Goal: Check status: Check status

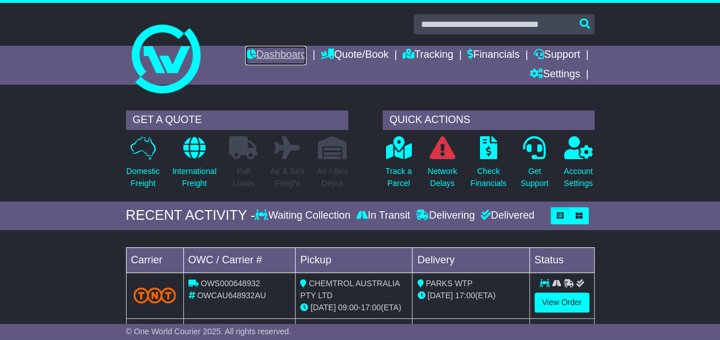
click at [288, 55] on link "Dashboard" at bounding box center [275, 55] width 61 height 19
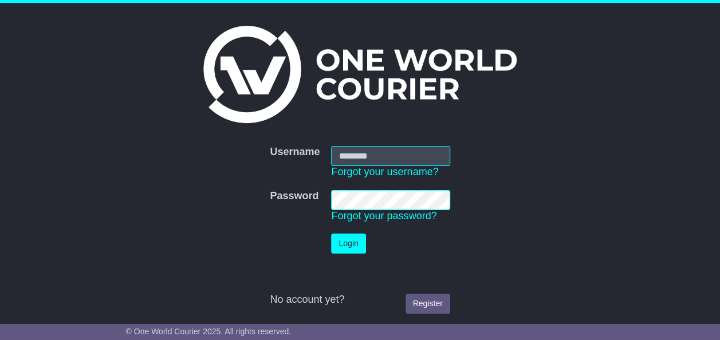
type input "**********"
click at [352, 249] on button "Login" at bounding box center [348, 244] width 34 height 20
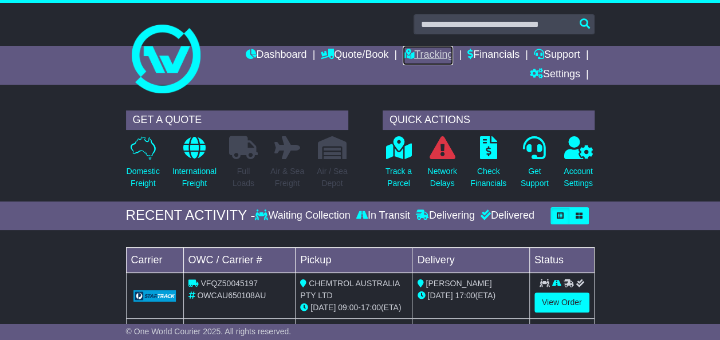
click at [426, 56] on link "Tracking" at bounding box center [428, 55] width 50 height 19
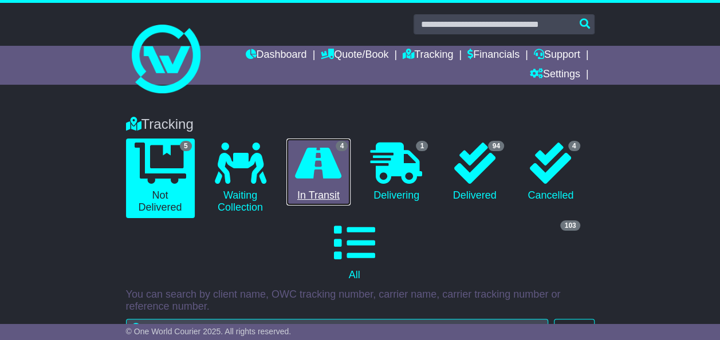
click at [314, 180] on icon at bounding box center [318, 163] width 46 height 41
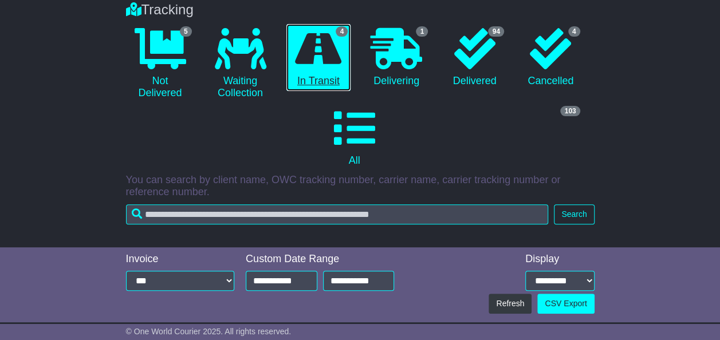
scroll to position [112, 0]
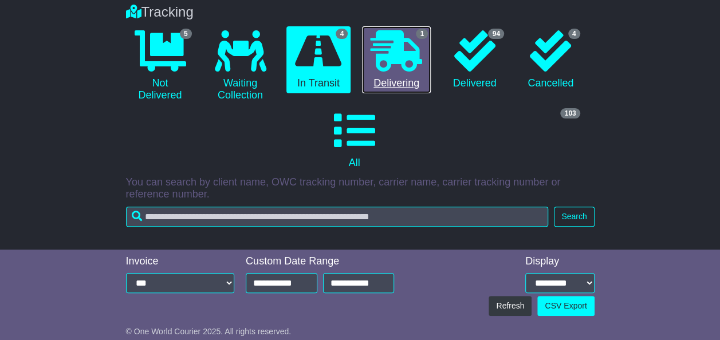
click at [422, 57] on link "1 Delivering" at bounding box center [396, 60] width 69 height 68
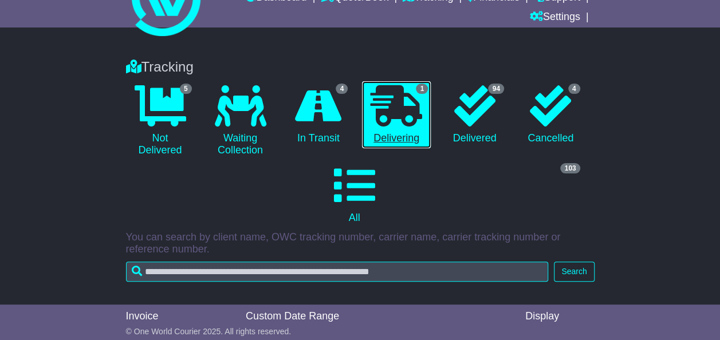
scroll to position [0, 0]
